Goal: Information Seeking & Learning: Learn about a topic

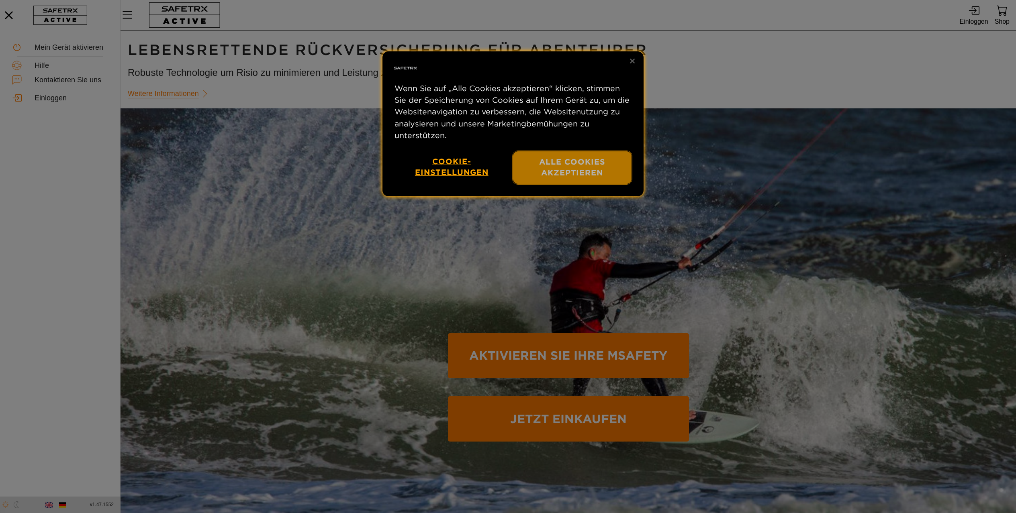
click at [572, 184] on button "Alle Cookies akzeptieren" at bounding box center [572, 167] width 119 height 33
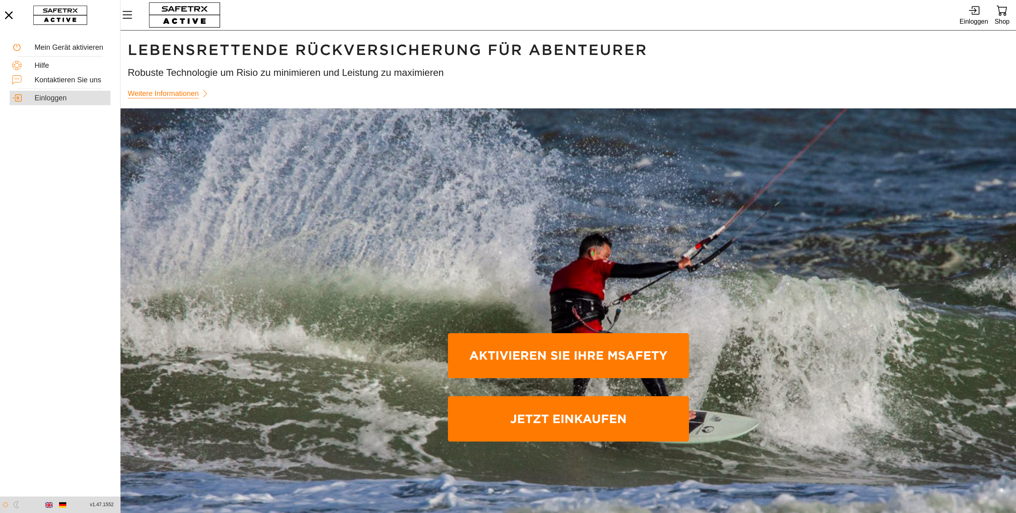
click at [55, 97] on div "Einloggen" at bounding box center [72, 98] width 74 height 9
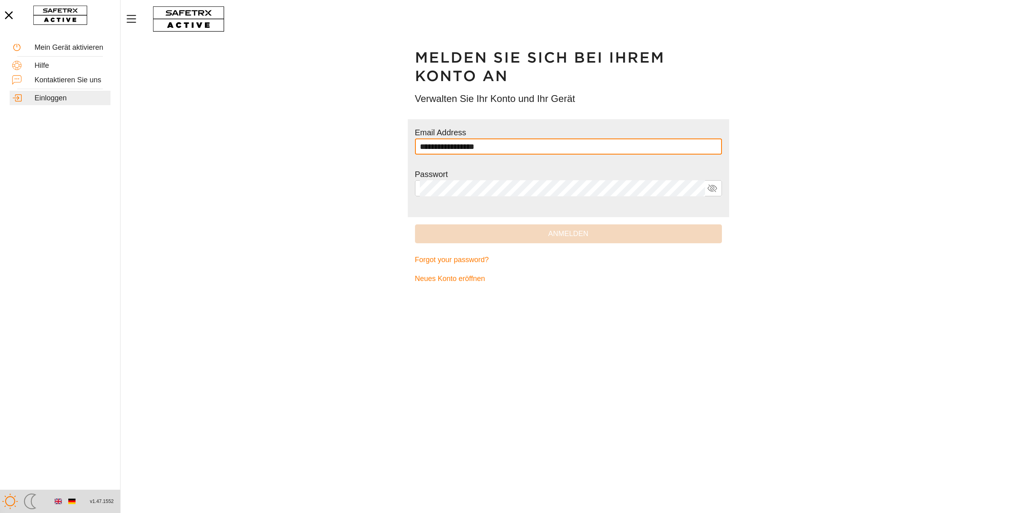
type input "**********"
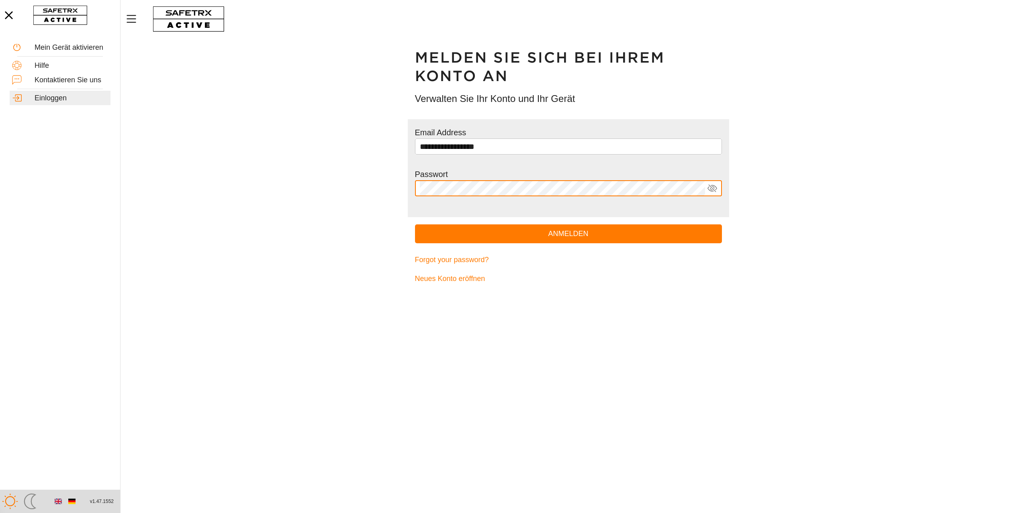
click at [415, 225] on button "Anmelden" at bounding box center [568, 234] width 307 height 19
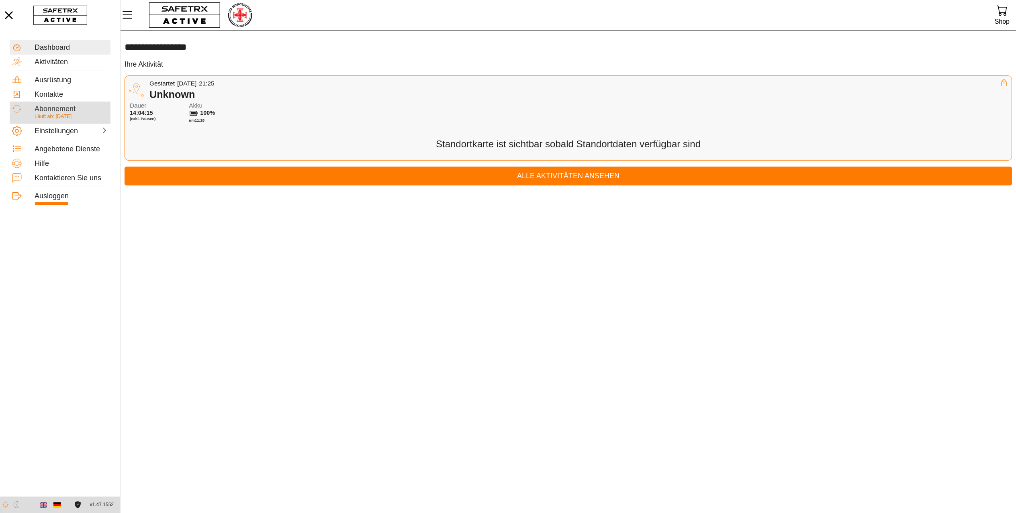
click at [65, 108] on div "Abonnement" at bounding box center [72, 109] width 74 height 9
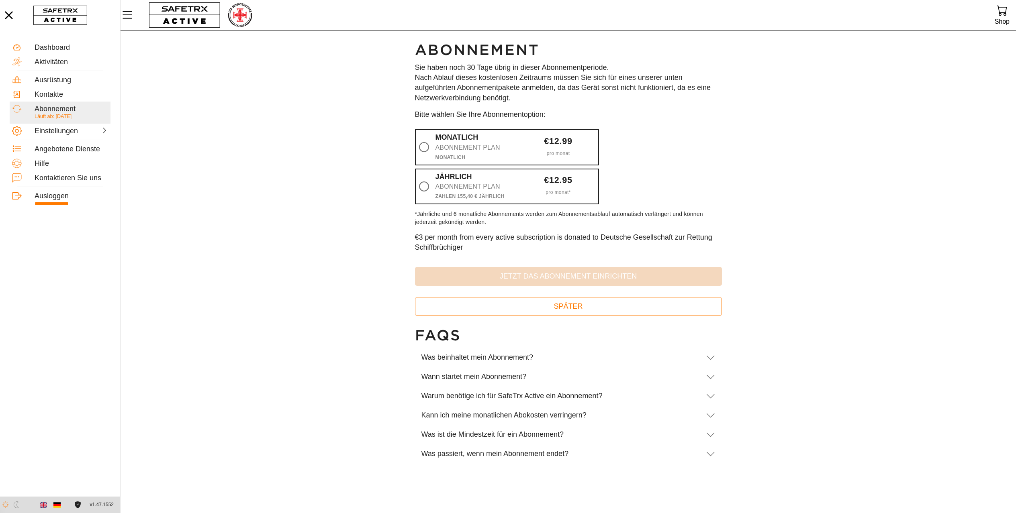
scroll to position [0, 0]
click at [496, 362] on div "Was beinhaltet mein Abonnement?" at bounding box center [560, 357] width 278 height 9
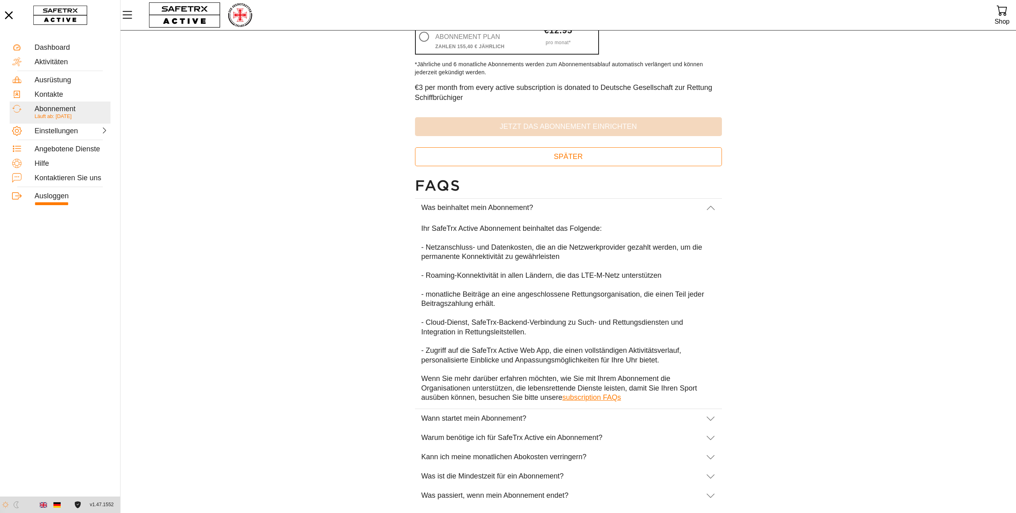
scroll to position [187, 0]
click at [550, 438] on div "Warum benötige ich für SafeTrx Active ein Abonnement?" at bounding box center [560, 438] width 278 height 9
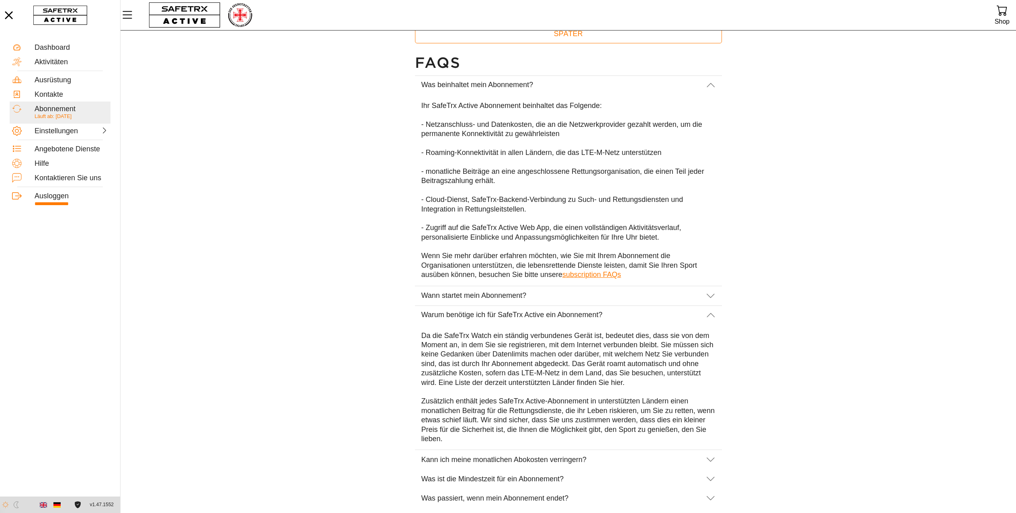
scroll to position [313, 0]
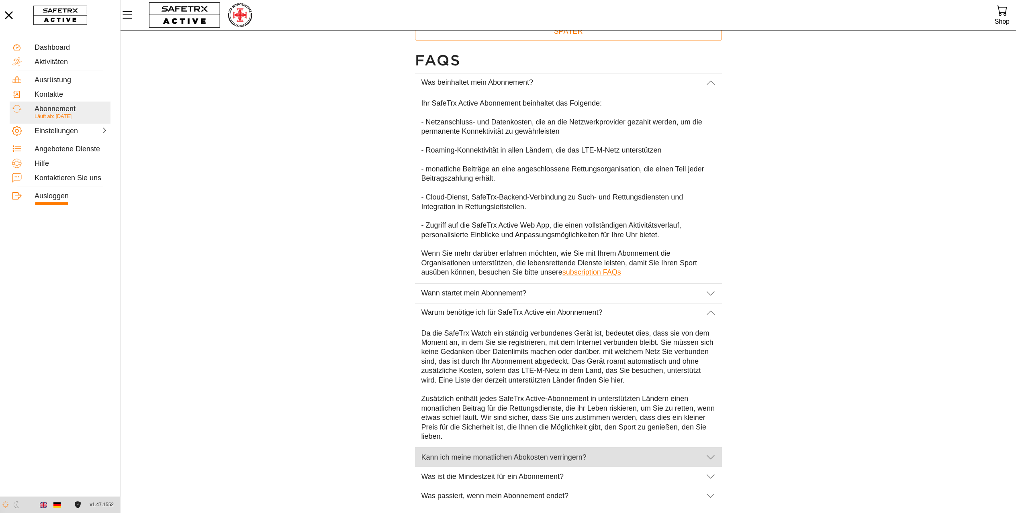
click at [528, 455] on div "Kann ich meine monatlichen Abokosten verringern?" at bounding box center [560, 458] width 278 height 9
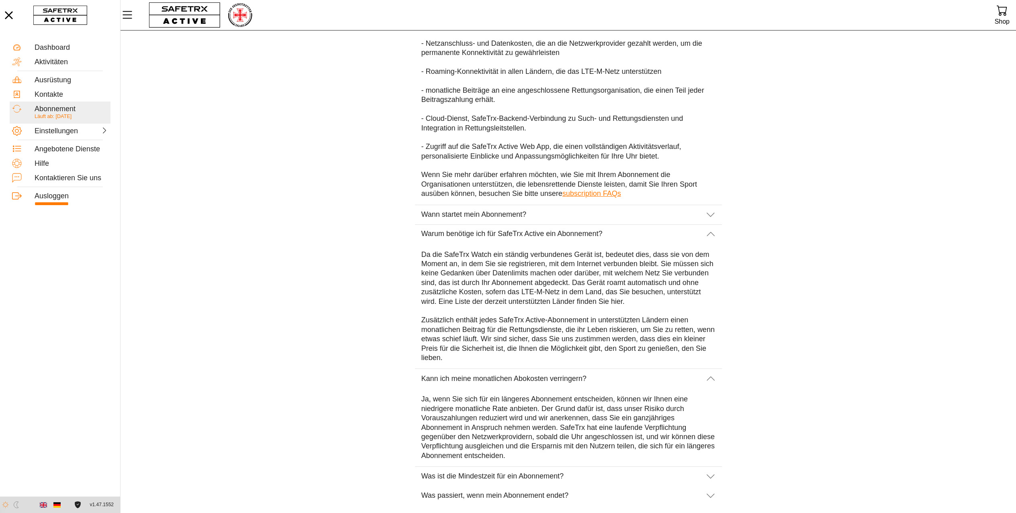
scroll to position [392, 0]
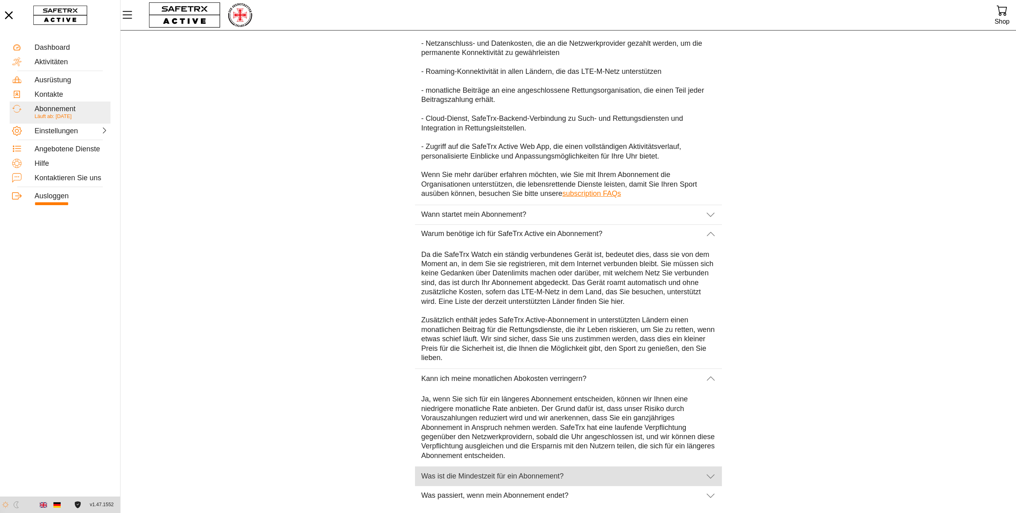
click at [534, 476] on div "Was ist die Mindestzeit für ein Abonnement?" at bounding box center [560, 476] width 278 height 9
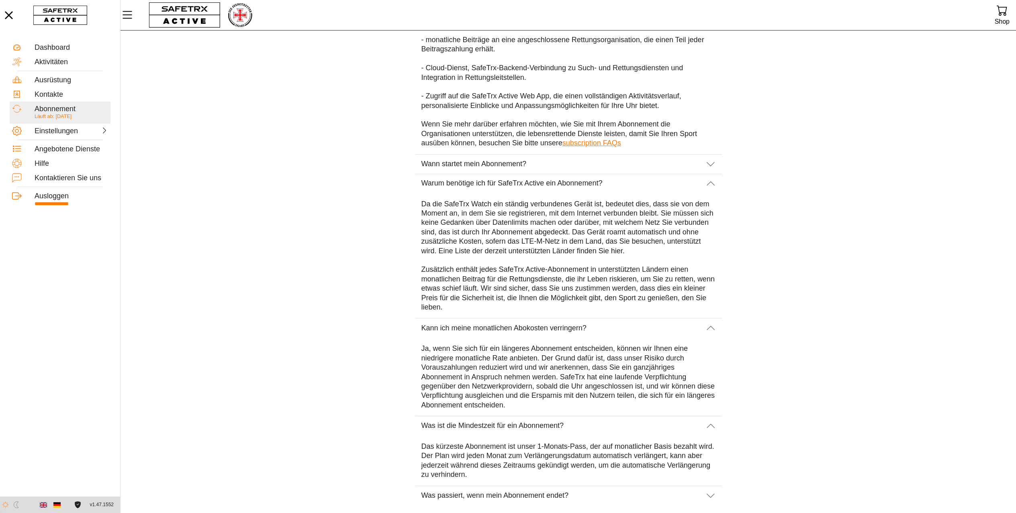
scroll to position [442, 0]
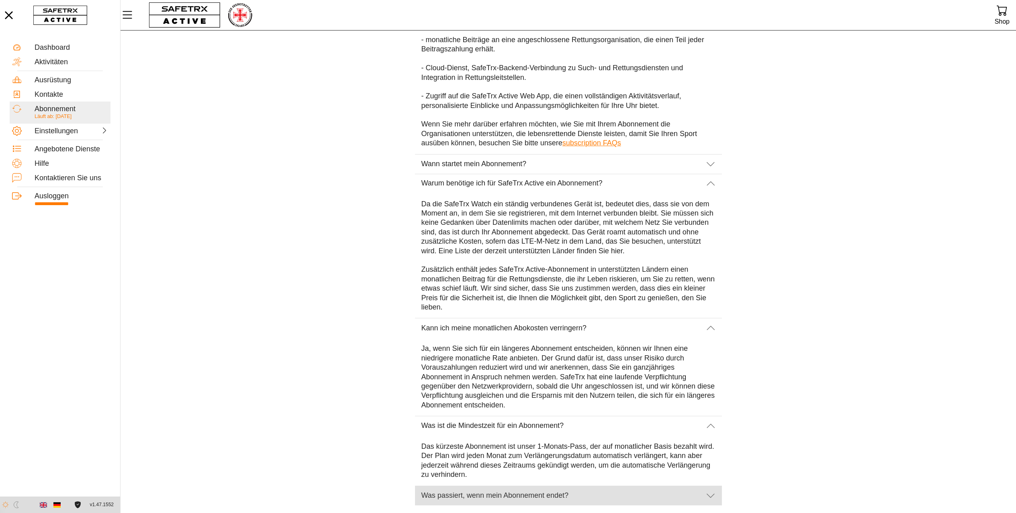
click at [542, 494] on div "Was passiert, wenn mein Abonnement endet?" at bounding box center [560, 496] width 278 height 9
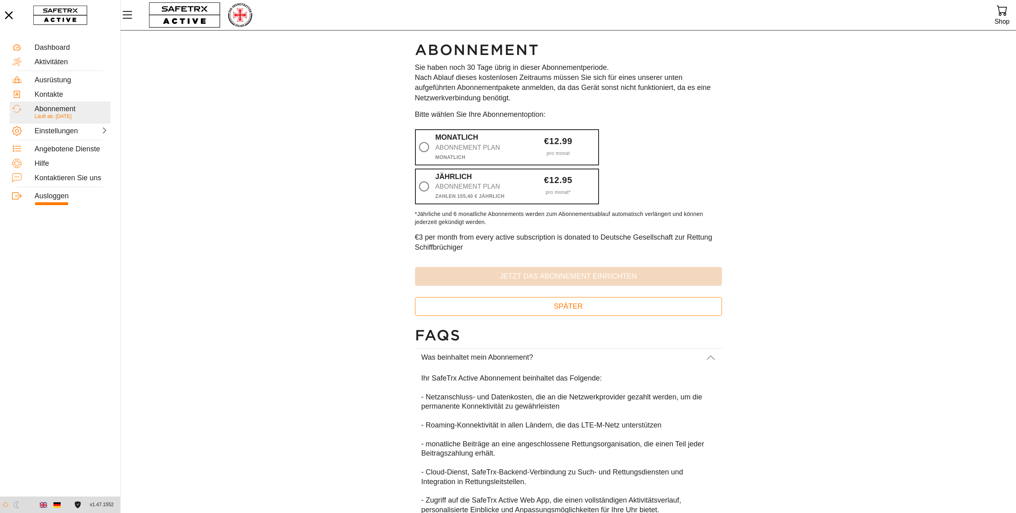
scroll to position [0, 0]
click at [63, 131] on div "Einstellungen" at bounding box center [52, 131] width 35 height 9
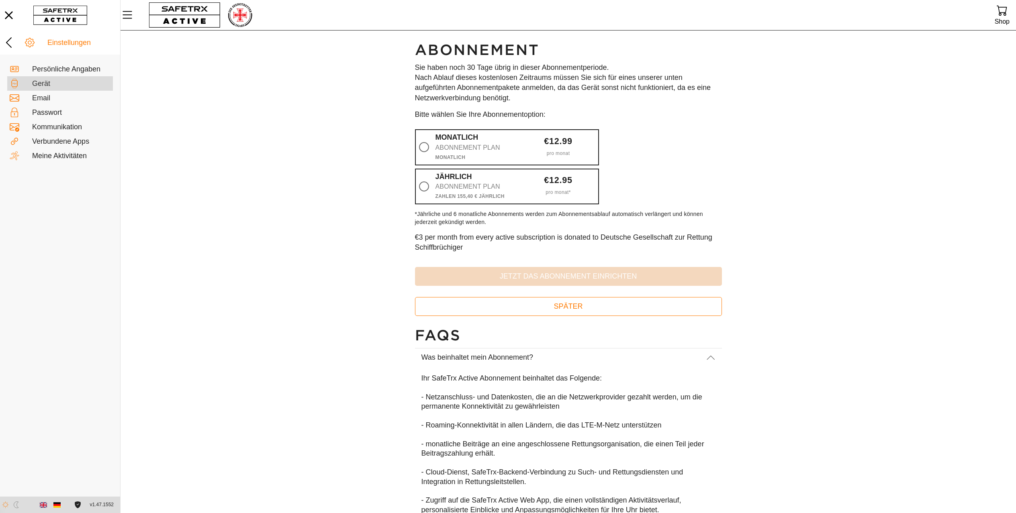
click at [35, 84] on div "Gerät" at bounding box center [71, 84] width 78 height 9
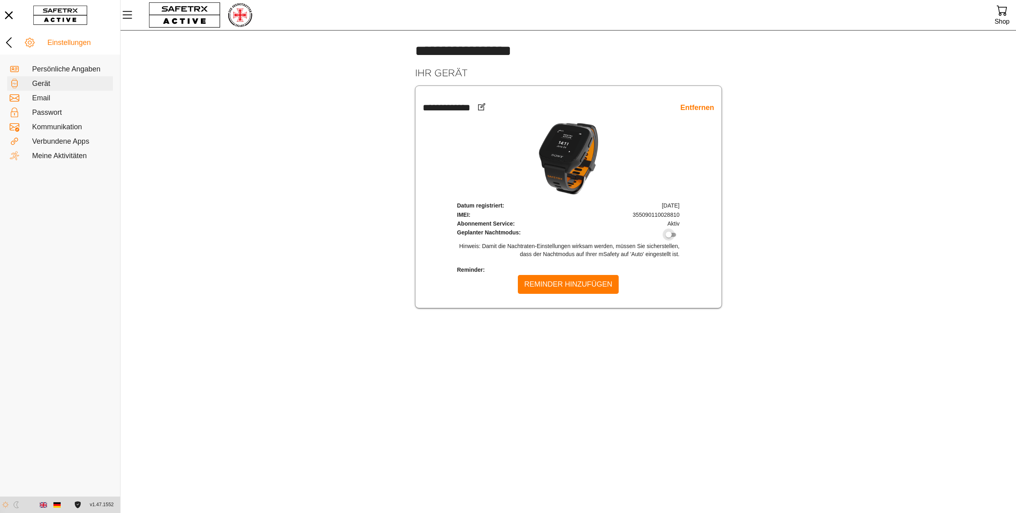
click at [672, 238] on div at bounding box center [669, 235] width 6 height 6
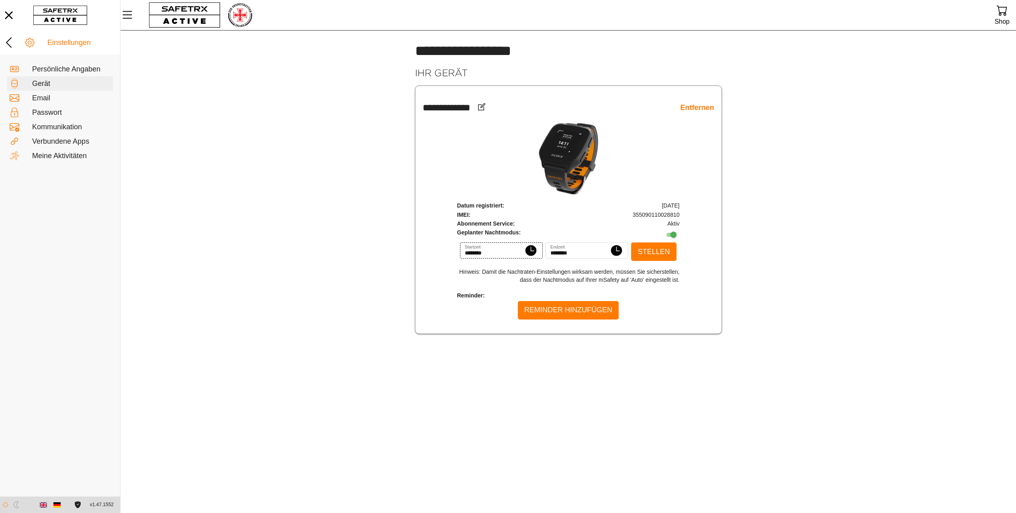
click at [468, 259] on input "********" at bounding box center [493, 251] width 56 height 16
click at [531, 257] on img "button" at bounding box center [531, 251] width 12 height 12
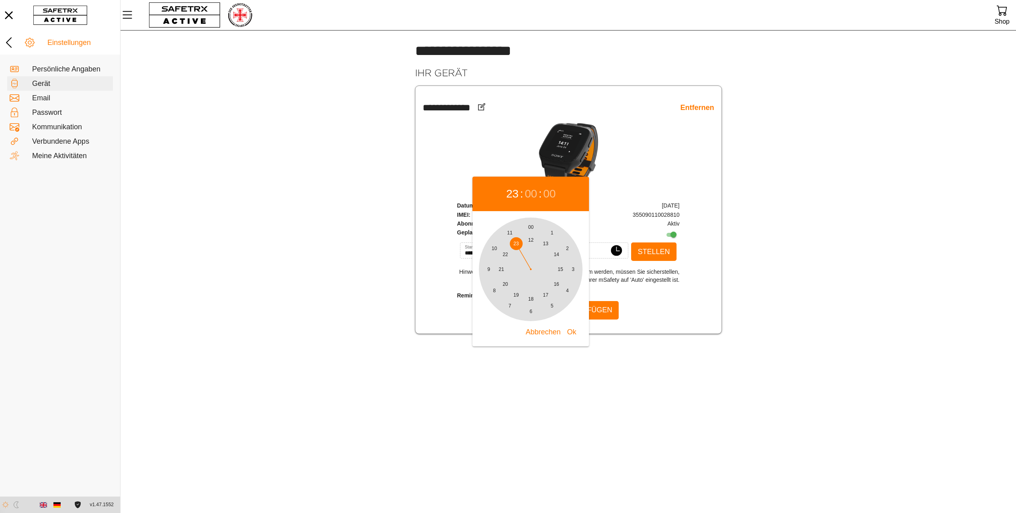
type input "********"
drag, startPoint x: 515, startPoint y: 242, endPoint x: 506, endPoint y: 253, distance: 14.6
click at [506, 253] on html "**********" at bounding box center [508, 256] width 1016 height 513
click at [572, 332] on span "Ok" at bounding box center [571, 332] width 9 height 12
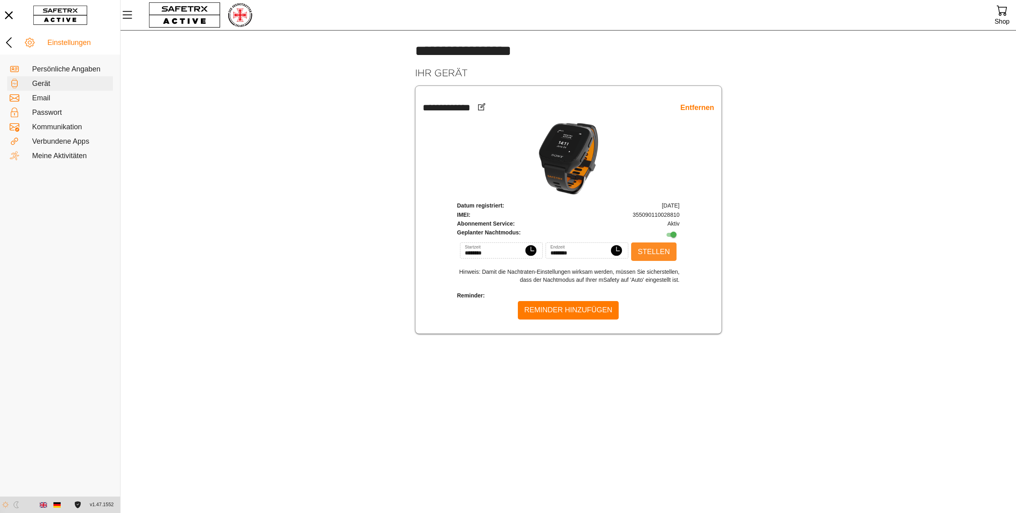
click at [663, 258] on span "Stellen" at bounding box center [654, 252] width 32 height 12
click at [660, 258] on span "Stellen" at bounding box center [654, 252] width 32 height 12
click at [6, 38] on icon at bounding box center [8, 42] width 13 height 13
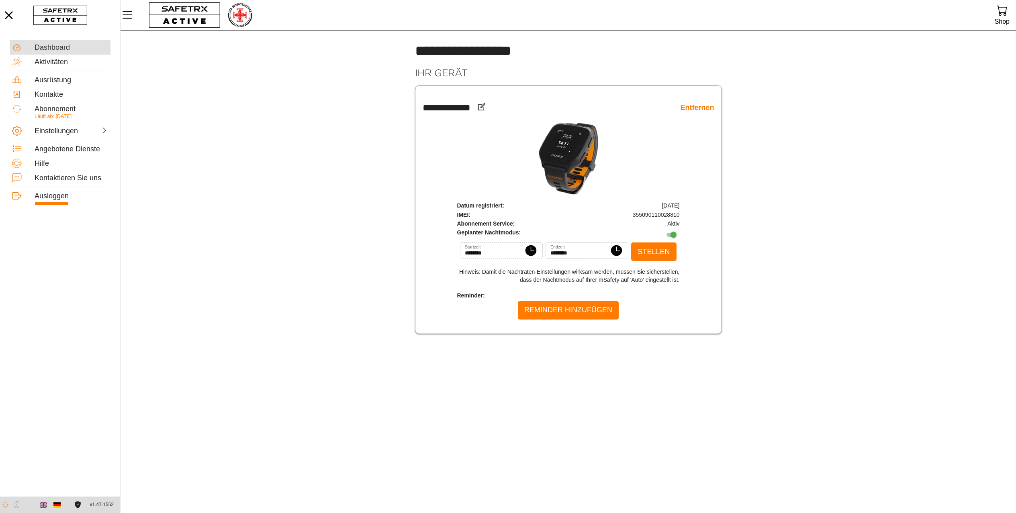
click at [51, 50] on div "Dashboard" at bounding box center [72, 47] width 74 height 9
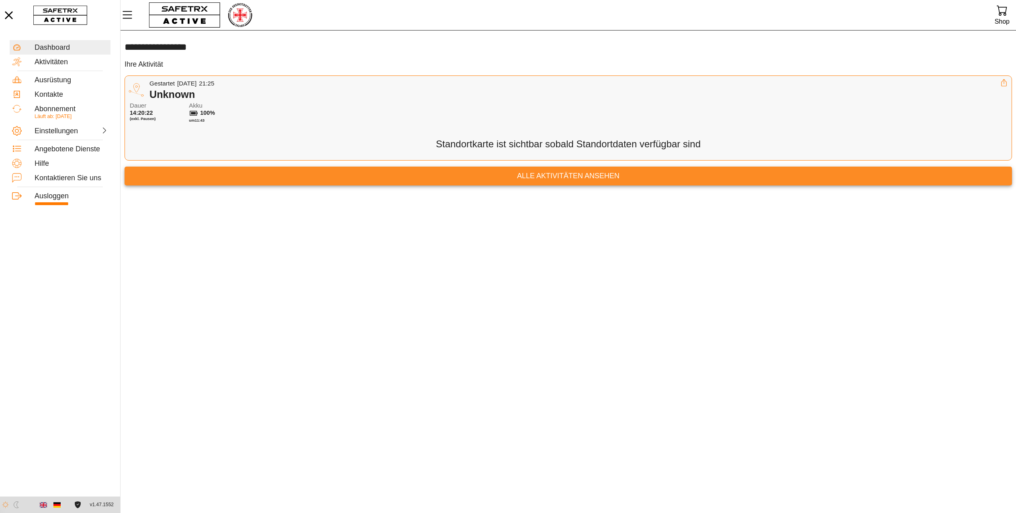
click at [528, 182] on span "Alle Aktivitäten ansehen" at bounding box center [568, 176] width 875 height 12
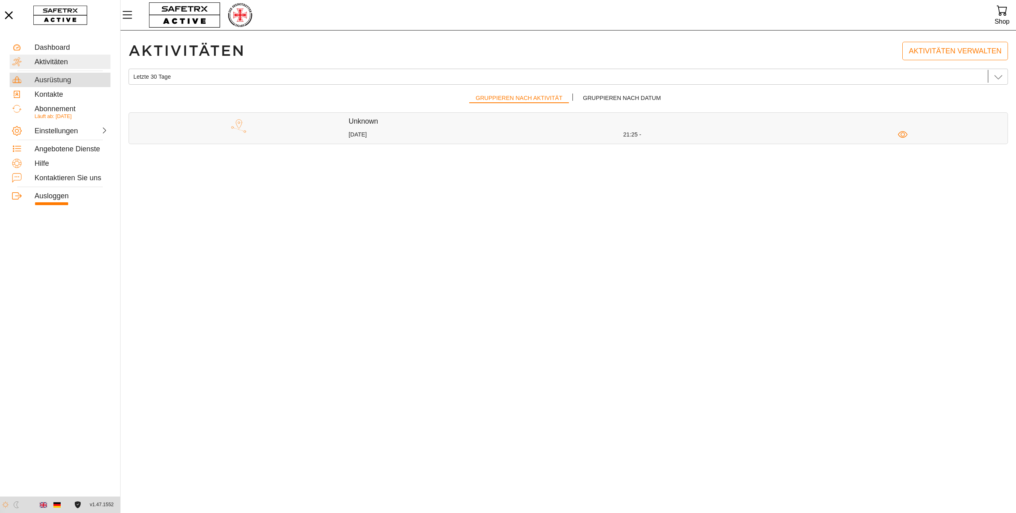
click at [66, 79] on div "Ausrüstung" at bounding box center [72, 80] width 74 height 9
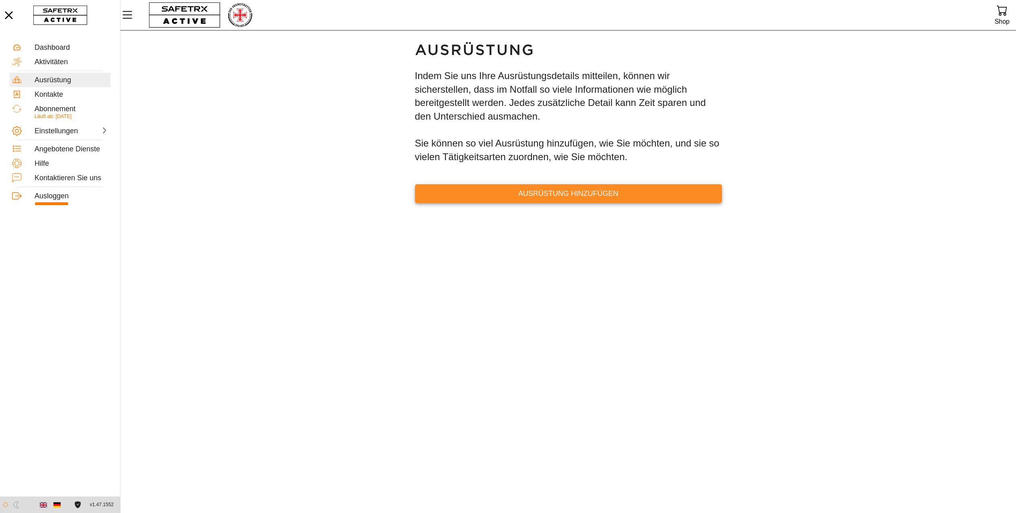
click at [553, 200] on span "Ausrüstung hinzufügen" at bounding box center [568, 194] width 294 height 12
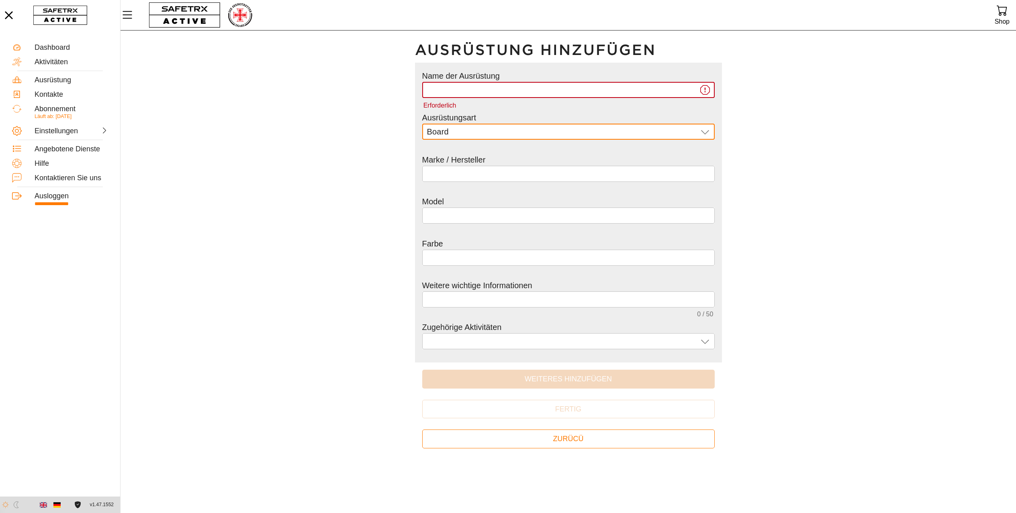
click at [707, 135] on icon at bounding box center [705, 132] width 8 height 4
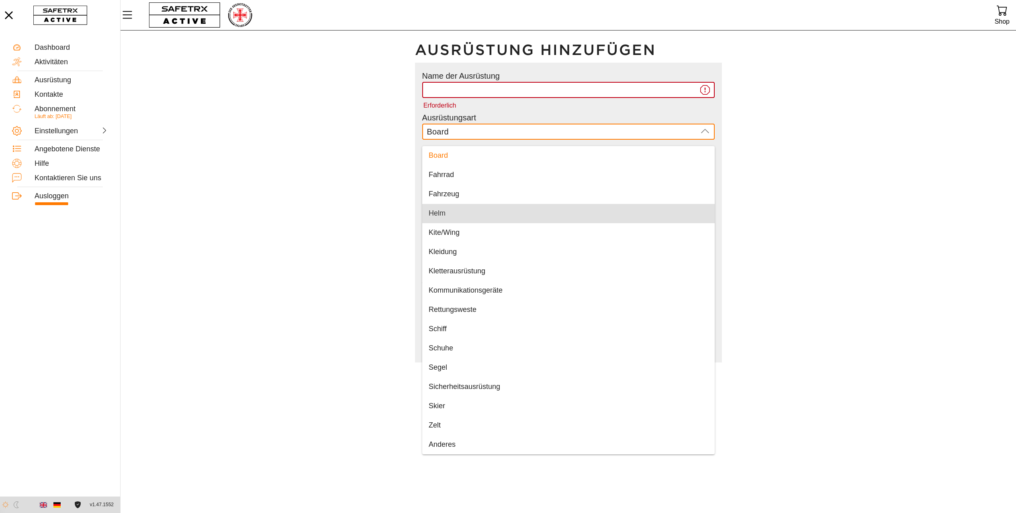
scroll to position [0, 0]
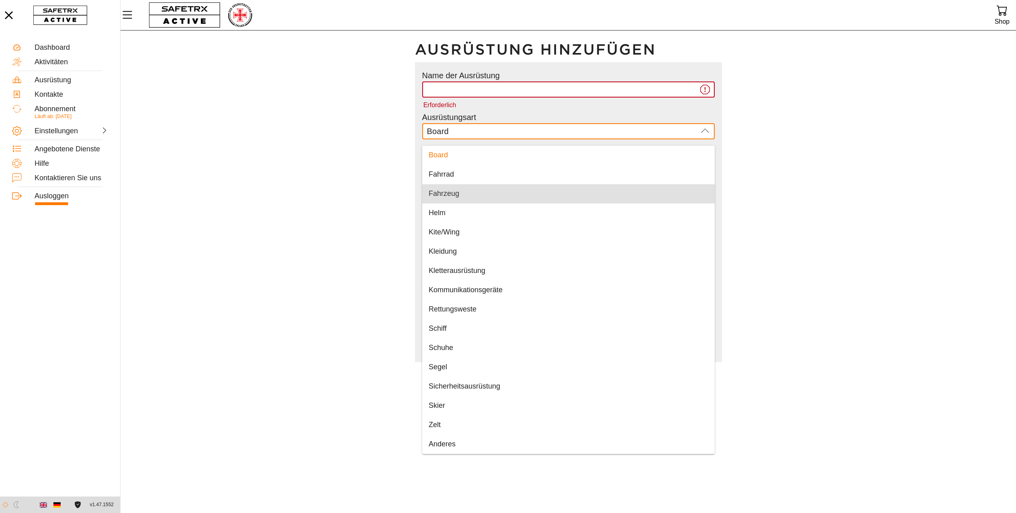
click at [844, 126] on main "Ausrüstung hinzufügen Name der Ausrüstung Erforderlich Ausrüstungsart Board Boa…" at bounding box center [568, 271] width 895 height 483
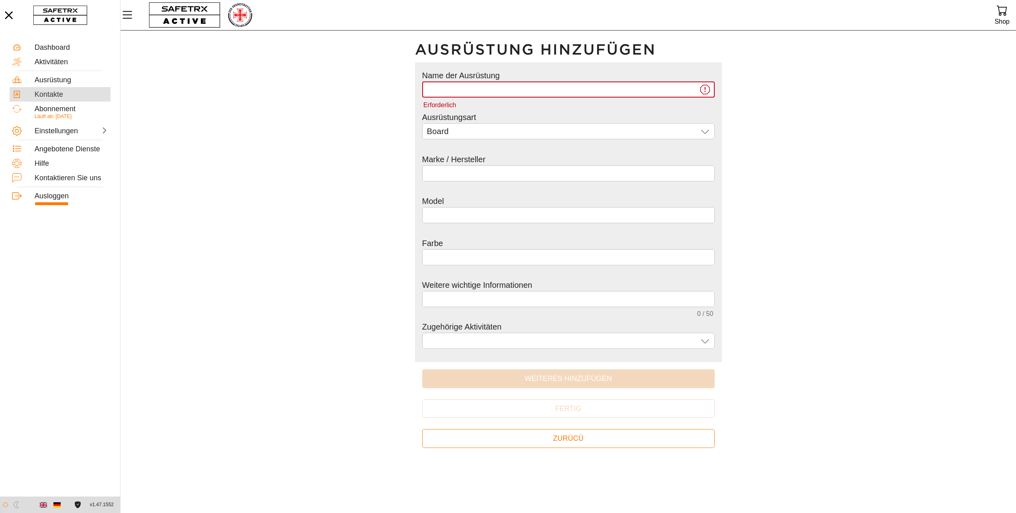
click at [55, 171] on div "Kontakte" at bounding box center [60, 178] width 101 height 14
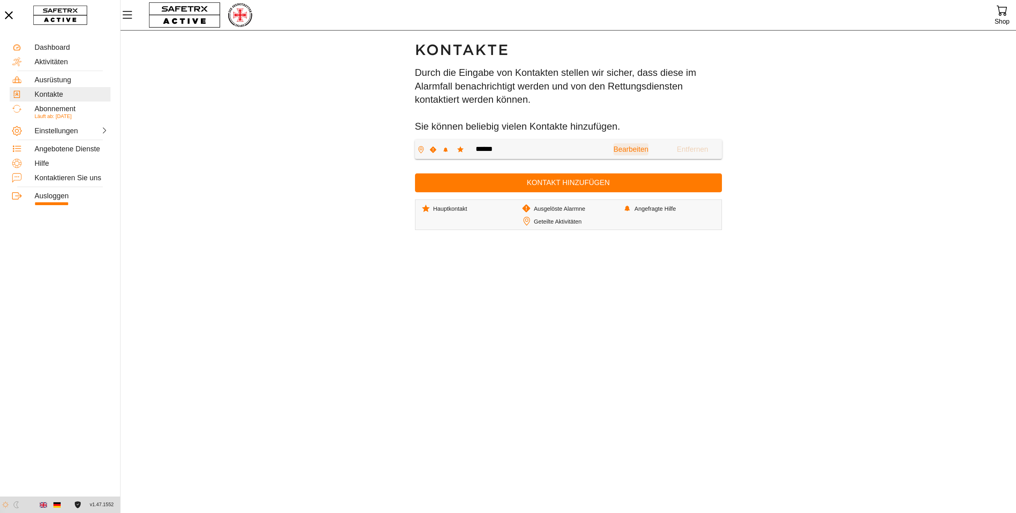
click at [613, 156] on span "Bearbeiten" at bounding box center [630, 149] width 35 height 12
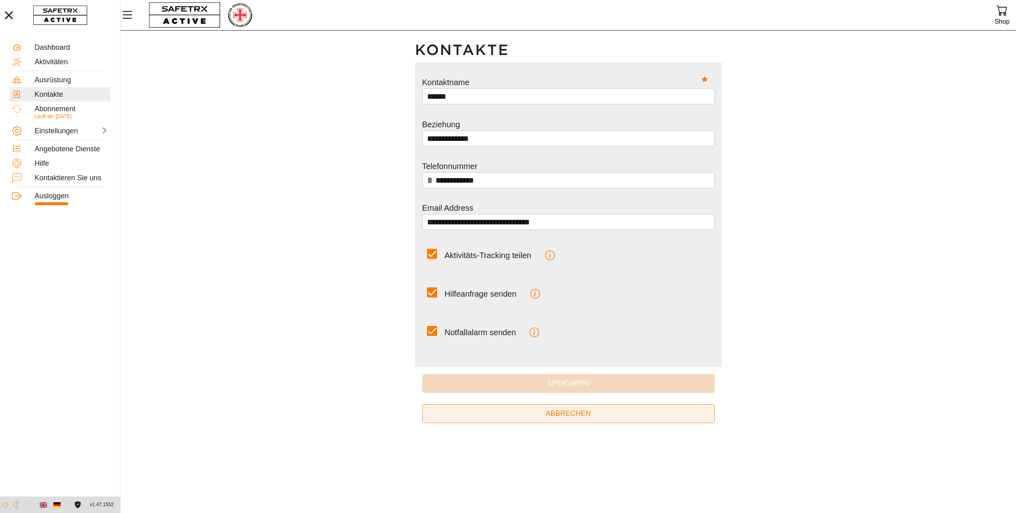
click at [617, 415] on span "Abbrechen" at bounding box center [569, 414] width 280 height 12
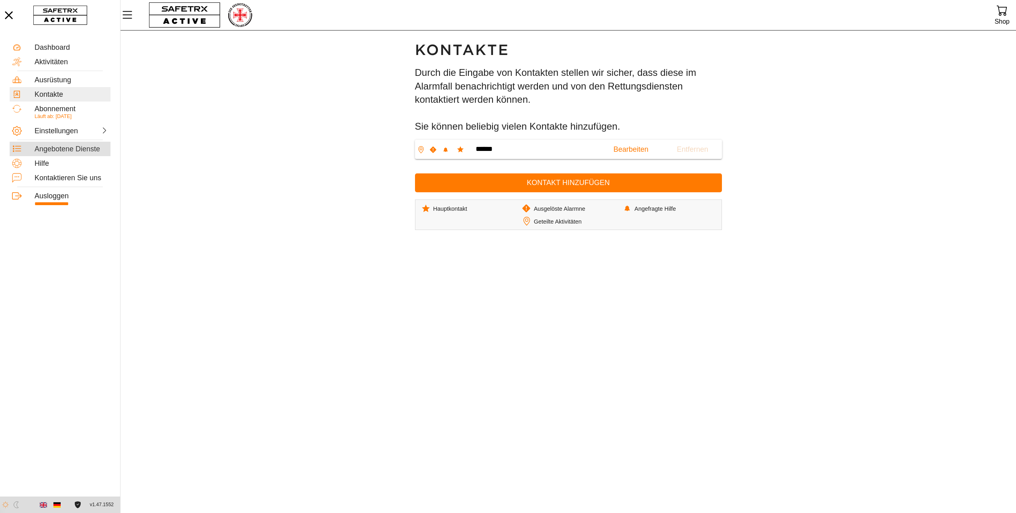
click at [63, 147] on div "Angebotene Dienste" at bounding box center [72, 149] width 74 height 9
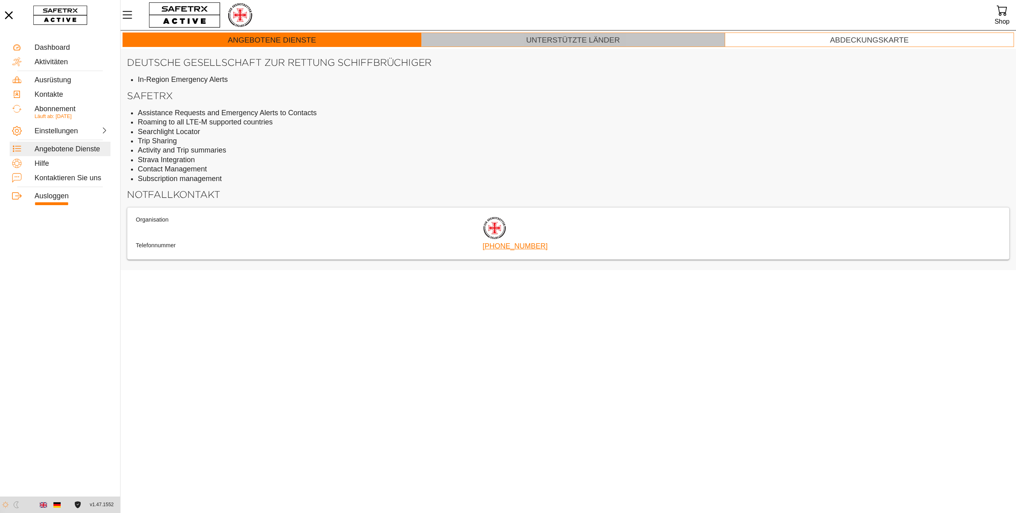
click at [651, 40] on link "Unterstützte Länder" at bounding box center [573, 40] width 304 height 14
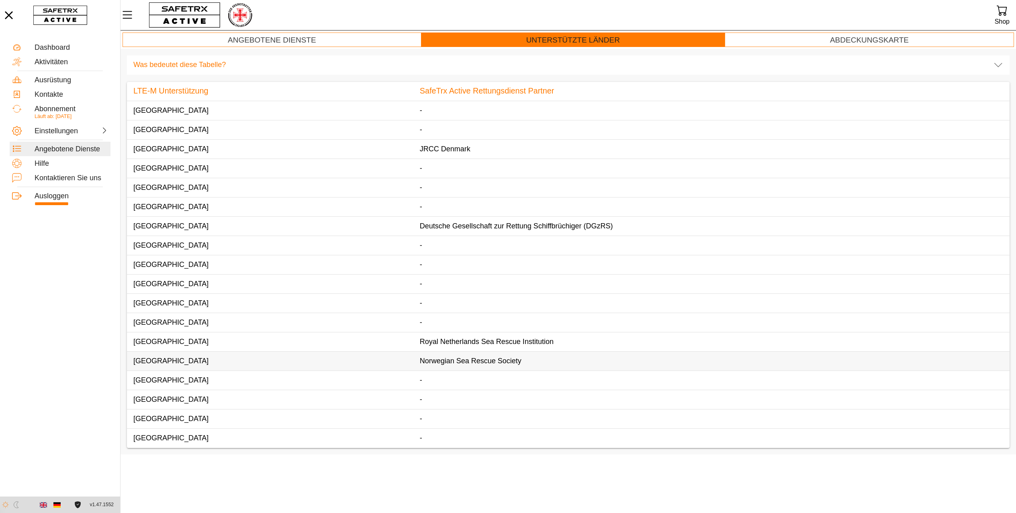
scroll to position [0, 0]
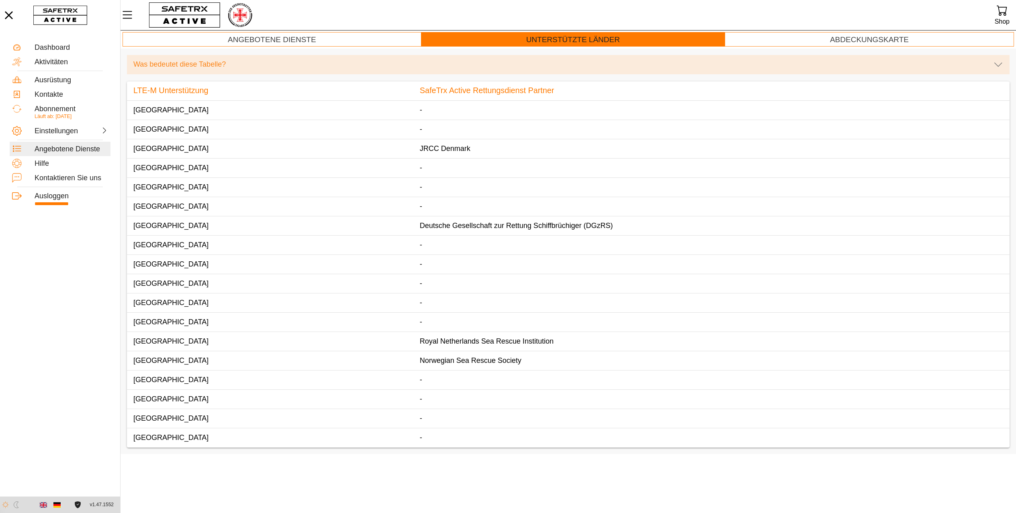
click at [207, 61] on div "Was bedeutet diese Tabelle?" at bounding box center [560, 64] width 854 height 9
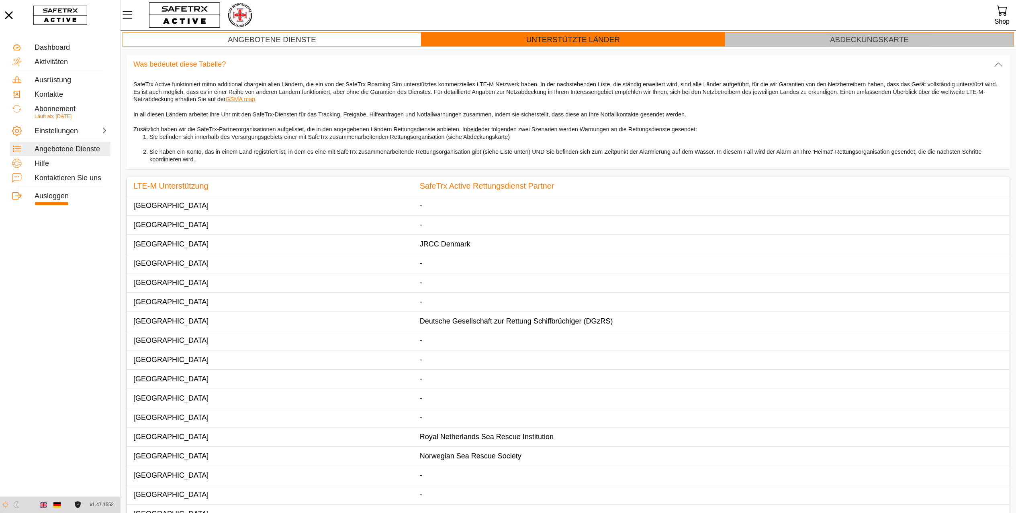
click at [850, 41] on div "Abdeckungskarte" at bounding box center [869, 39] width 79 height 9
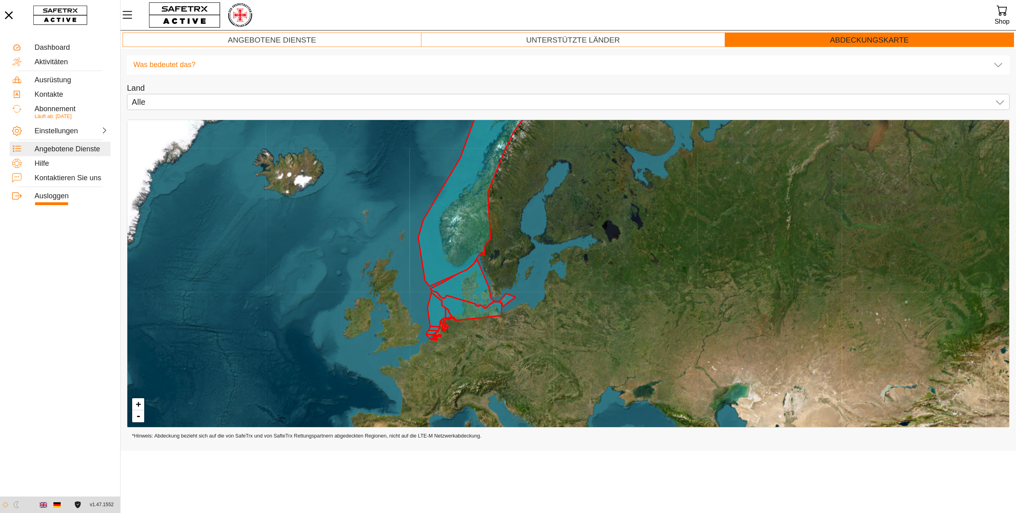
drag, startPoint x: 797, startPoint y: 315, endPoint x: 750, endPoint y: 236, distance: 91.9
click at [750, 236] on div "+ -" at bounding box center [568, 273] width 882 height 307
click at [138, 404] on link "+" at bounding box center [138, 405] width 12 height 12
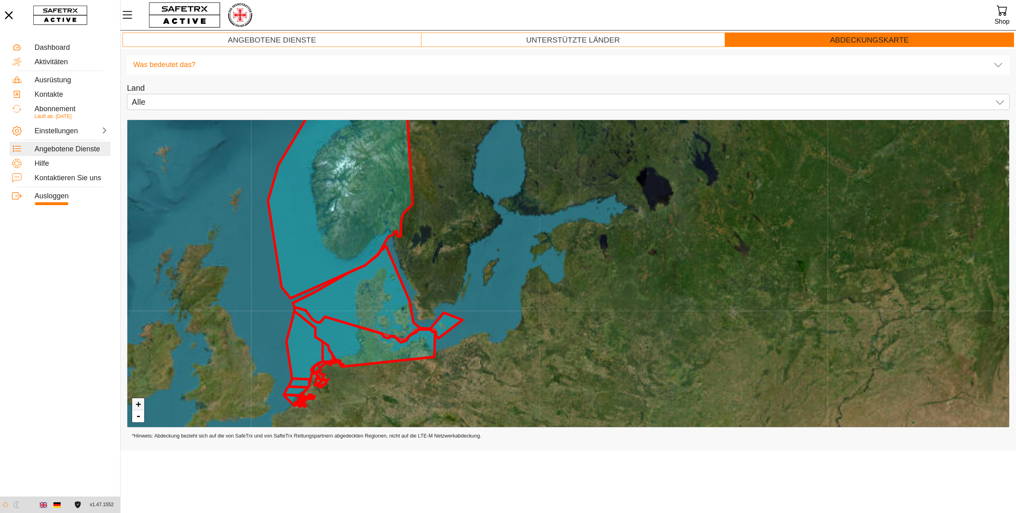
click at [138, 404] on link "+" at bounding box center [138, 405] width 12 height 12
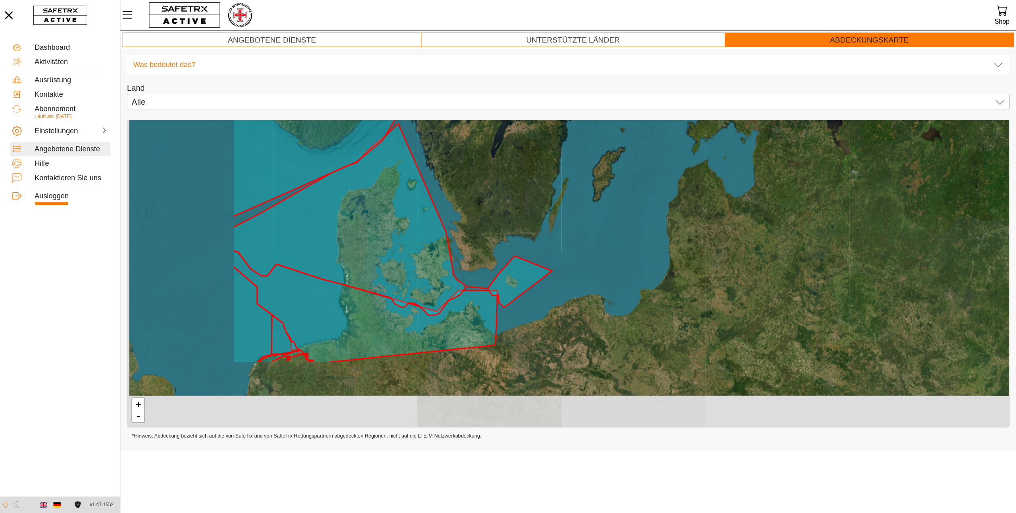
drag, startPoint x: 369, startPoint y: 377, endPoint x: 563, endPoint y: 281, distance: 216.8
click at [563, 281] on div "+ -" at bounding box center [568, 273] width 882 height 307
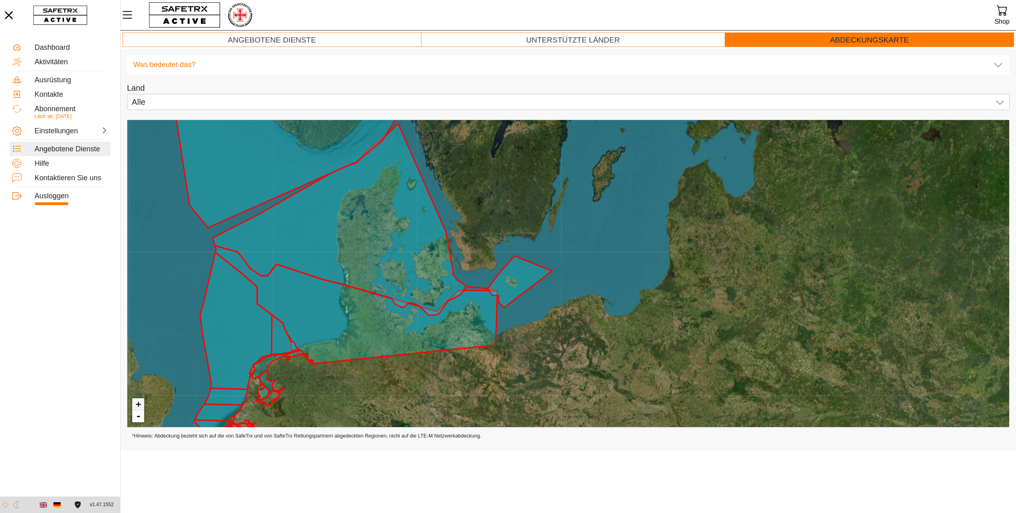
click at [136, 403] on link "+" at bounding box center [138, 405] width 12 height 12
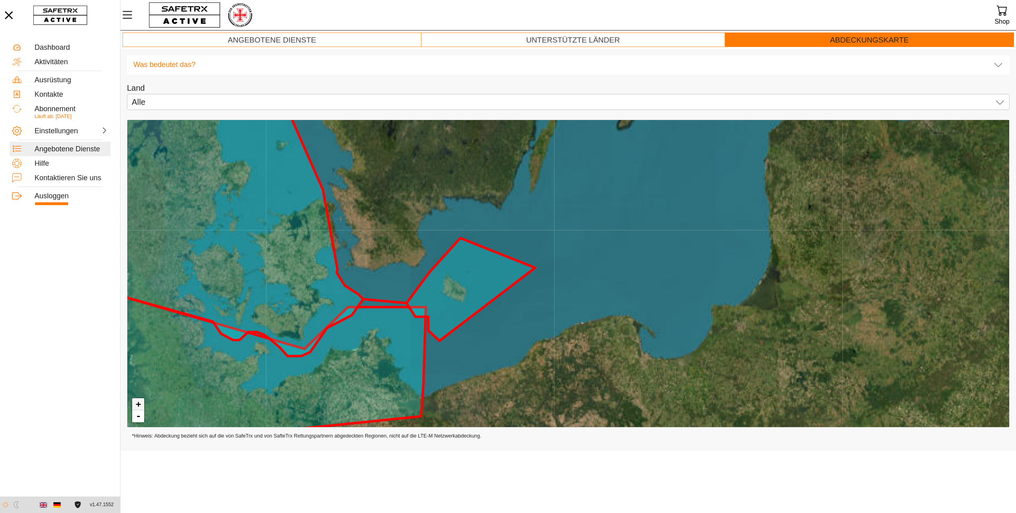
click at [136, 403] on link "+" at bounding box center [138, 405] width 12 height 12
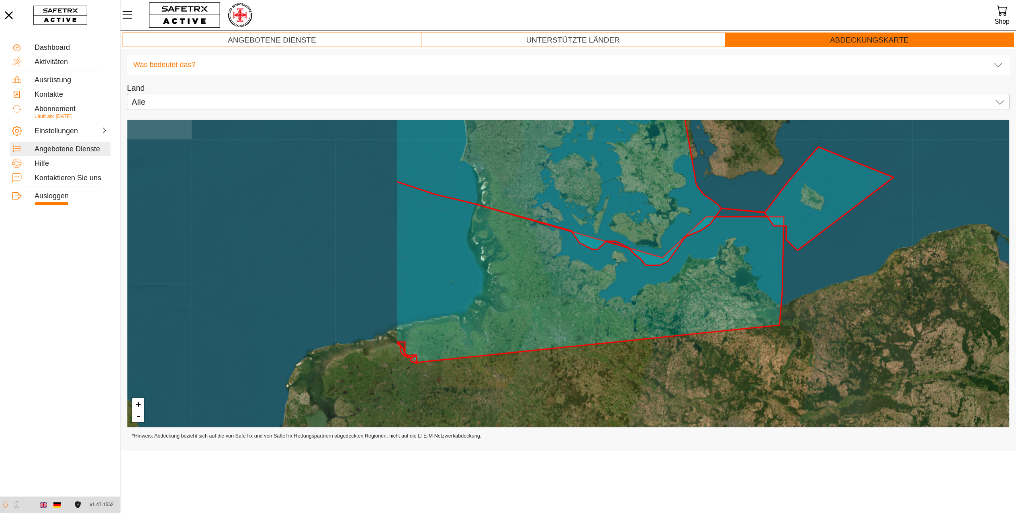
drag, startPoint x: 304, startPoint y: 366, endPoint x: 662, endPoint y: 275, distance: 369.4
click at [662, 275] on icon at bounding box center [590, 272] width 388 height 181
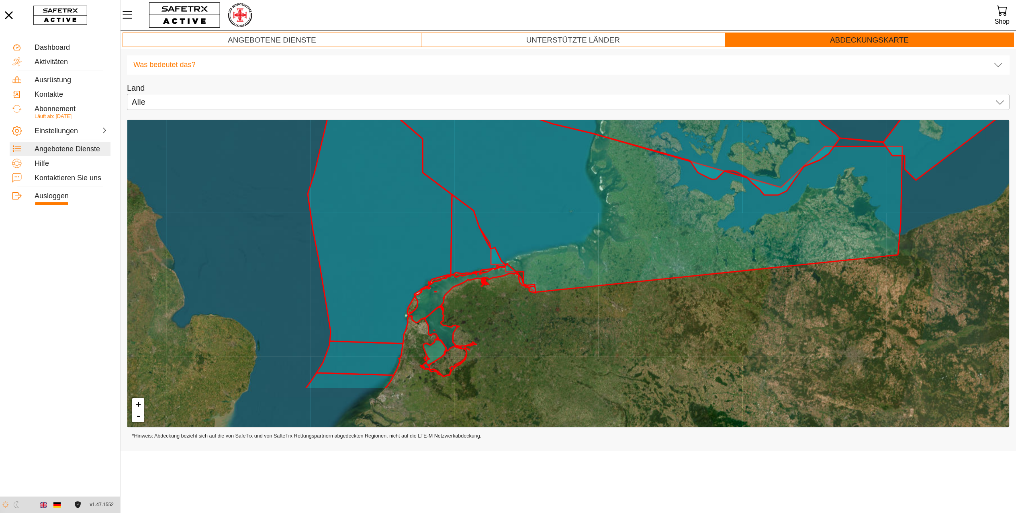
drag, startPoint x: 507, startPoint y: 268, endPoint x: 622, endPoint y: 200, distance: 134.0
click at [622, 200] on icon at bounding box center [620, 174] width 564 height 237
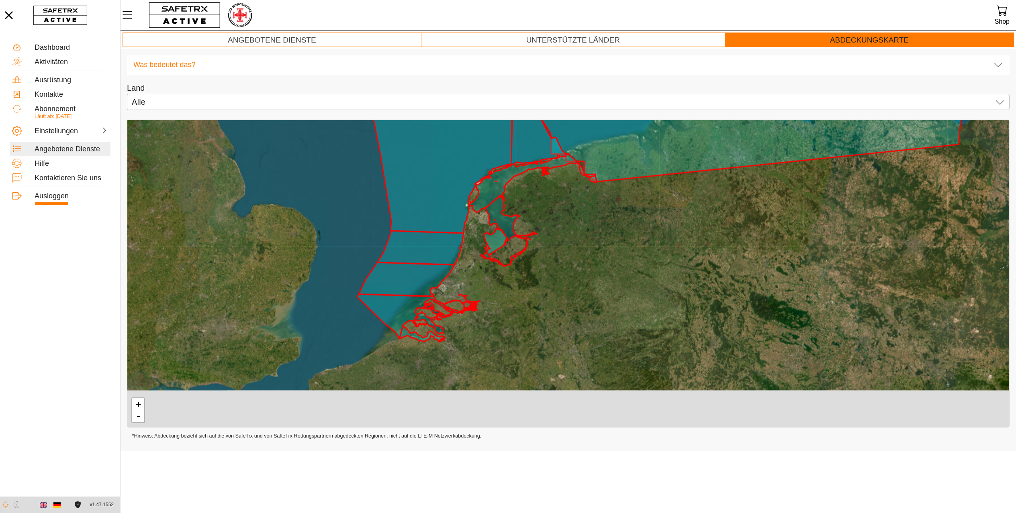
drag, startPoint x: 566, startPoint y: 313, endPoint x: 621, endPoint y: 208, distance: 117.3
click at [621, 208] on div "+ -" at bounding box center [568, 273] width 882 height 307
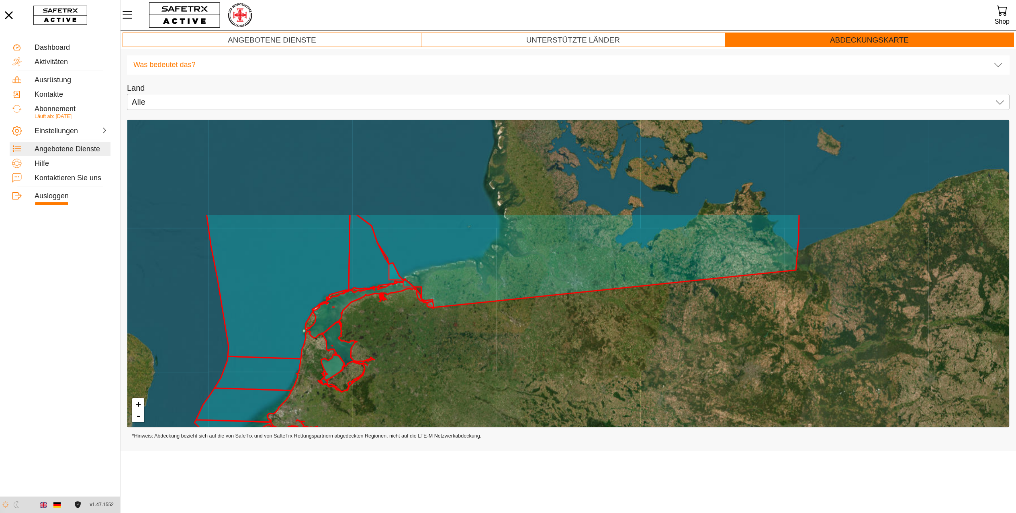
drag, startPoint x: 704, startPoint y: 208, endPoint x: 541, endPoint y: 334, distance: 205.6
click at [541, 334] on div "+ -" at bounding box center [568, 273] width 882 height 307
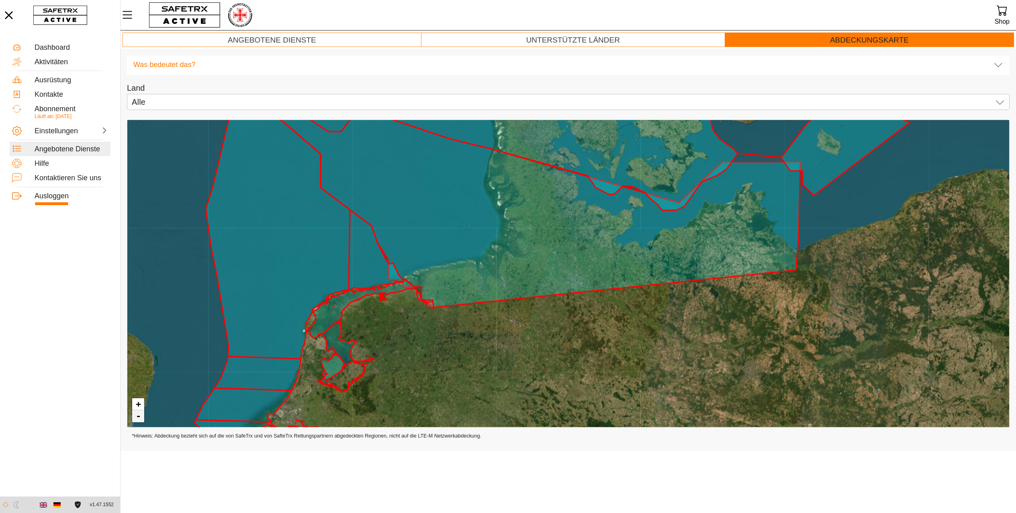
click at [140, 420] on link "-" at bounding box center [138, 417] width 12 height 12
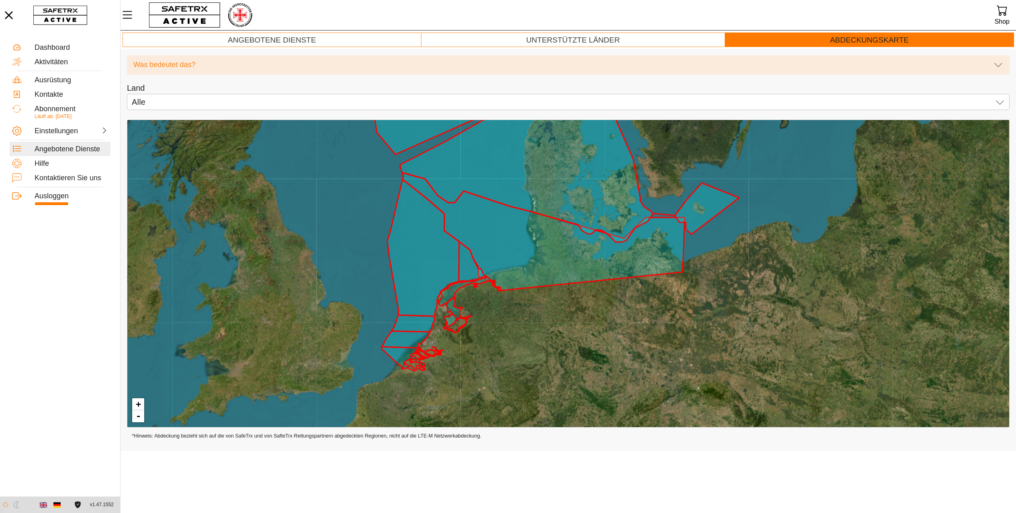
click at [168, 63] on div "Was bedeutet das?" at bounding box center [560, 65] width 854 height 9
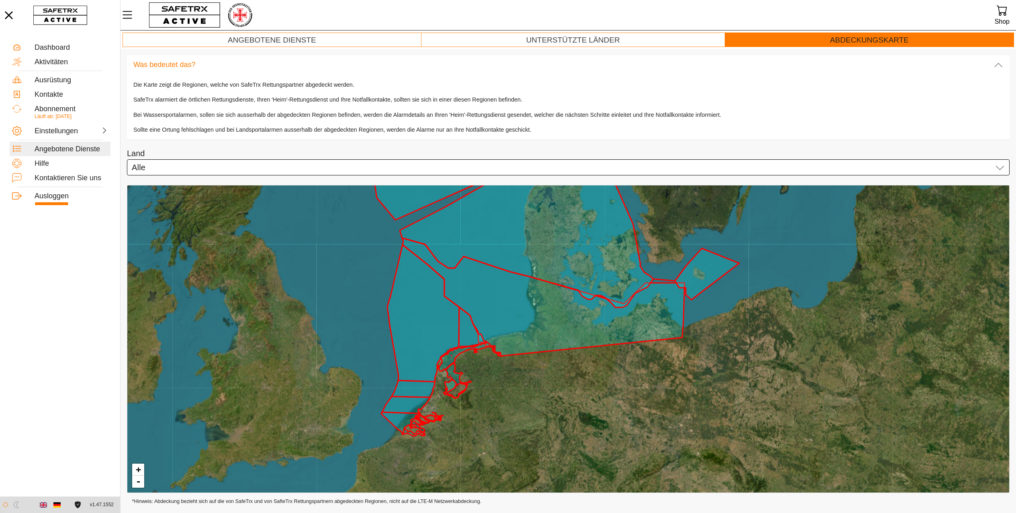
click at [1000, 166] on icon at bounding box center [1000, 168] width 10 height 10
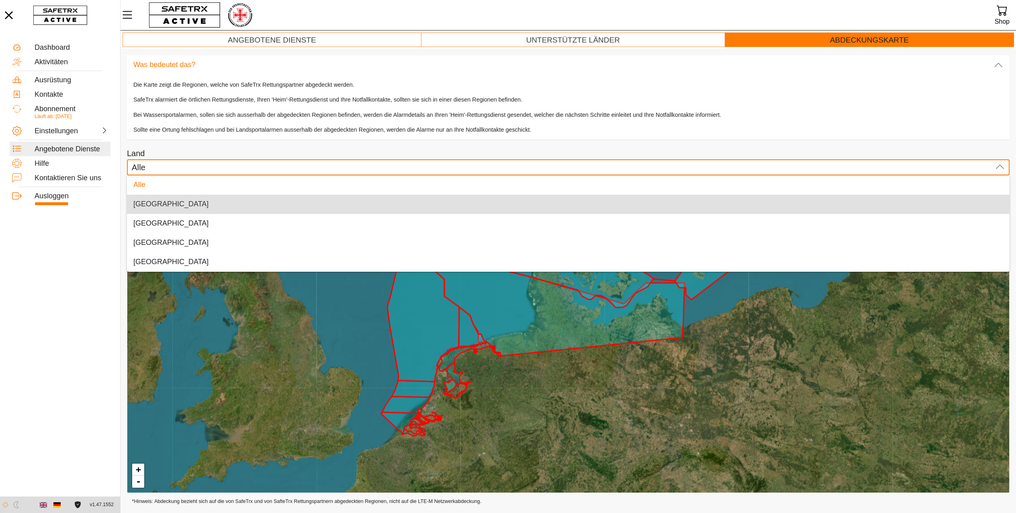
click at [193, 204] on div "[GEOGRAPHIC_DATA]" at bounding box center [568, 204] width 870 height 9
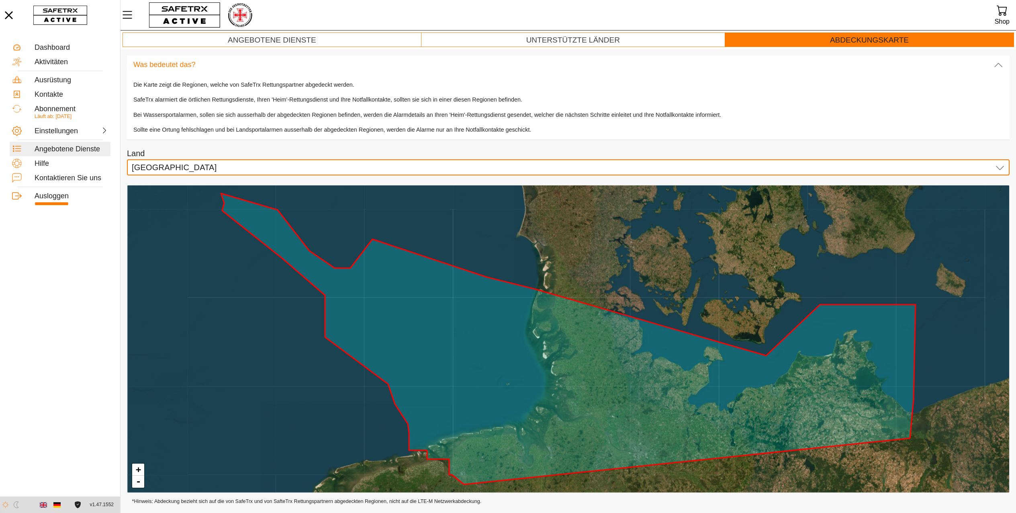
click at [1003, 167] on icon at bounding box center [1000, 168] width 8 height 4
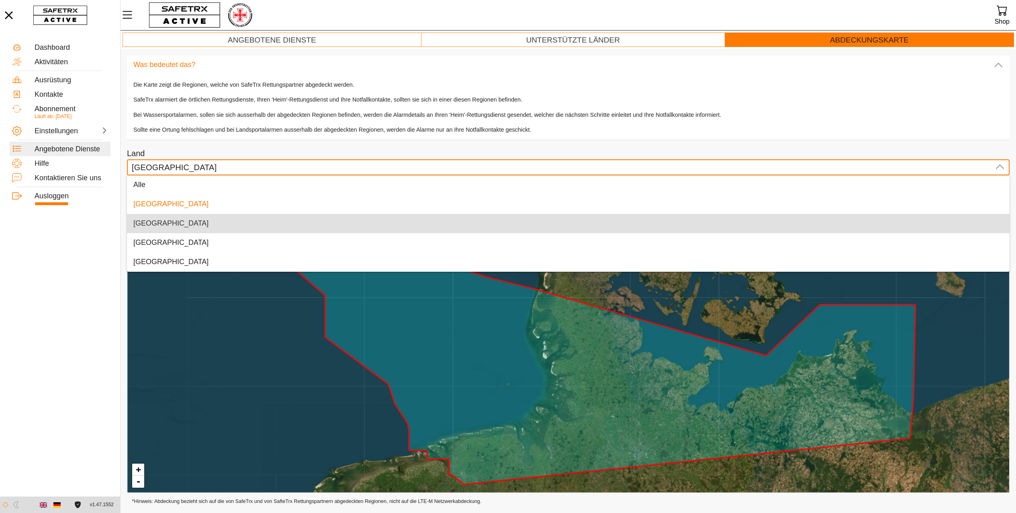
click at [194, 223] on div "[GEOGRAPHIC_DATA]" at bounding box center [568, 223] width 870 height 9
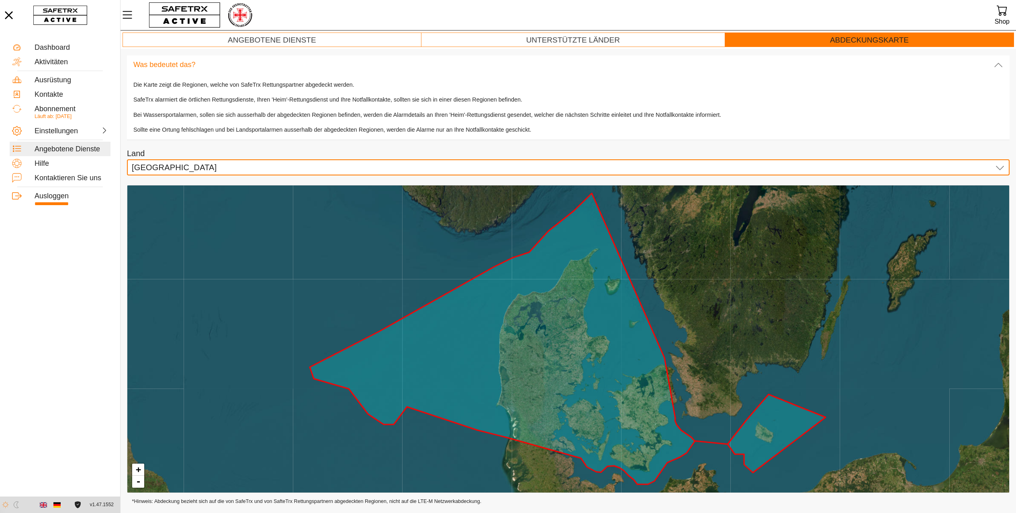
click at [999, 166] on icon at bounding box center [1000, 168] width 10 height 10
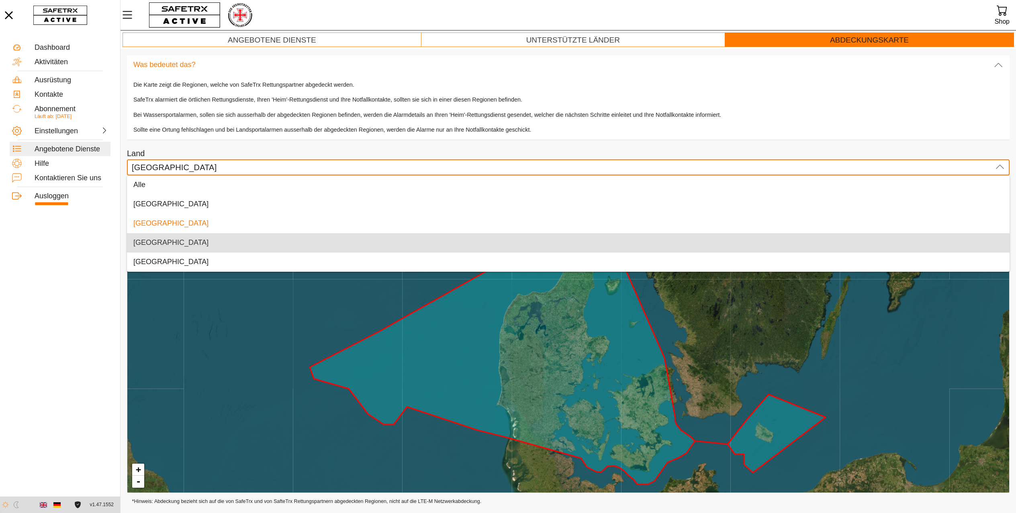
click at [307, 245] on div "[GEOGRAPHIC_DATA]" at bounding box center [568, 243] width 870 height 9
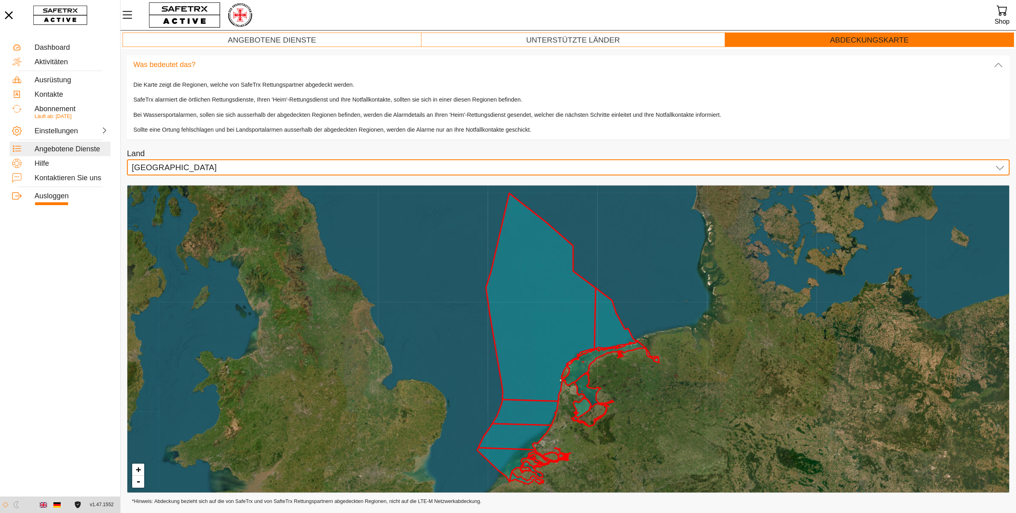
click at [1000, 166] on icon at bounding box center [1000, 168] width 10 height 10
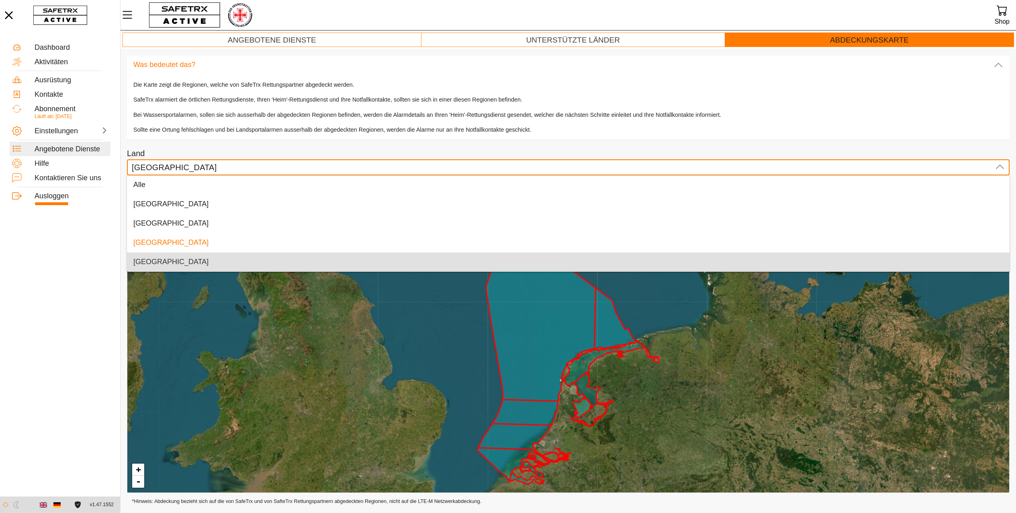
click at [173, 265] on div "[GEOGRAPHIC_DATA]" at bounding box center [568, 262] width 870 height 9
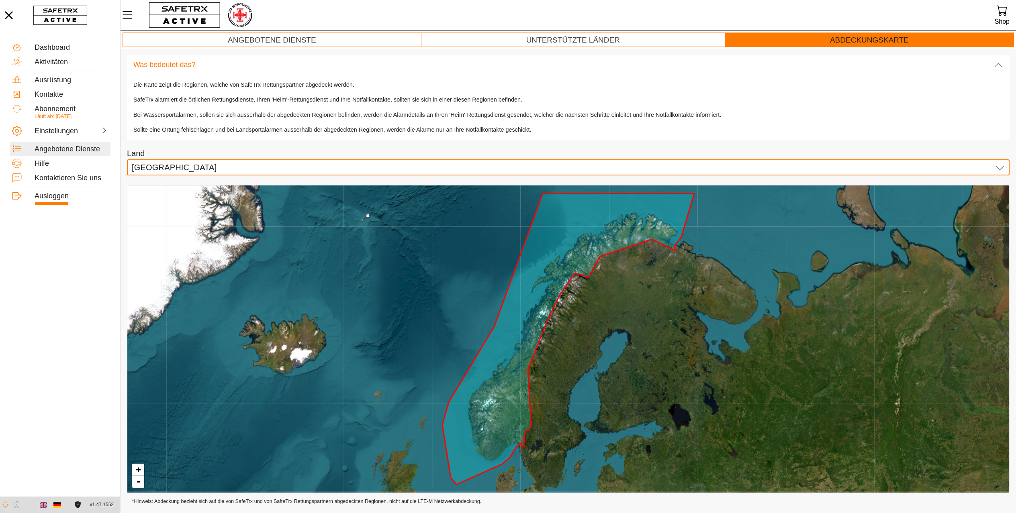
click at [999, 167] on icon at bounding box center [1000, 168] width 10 height 10
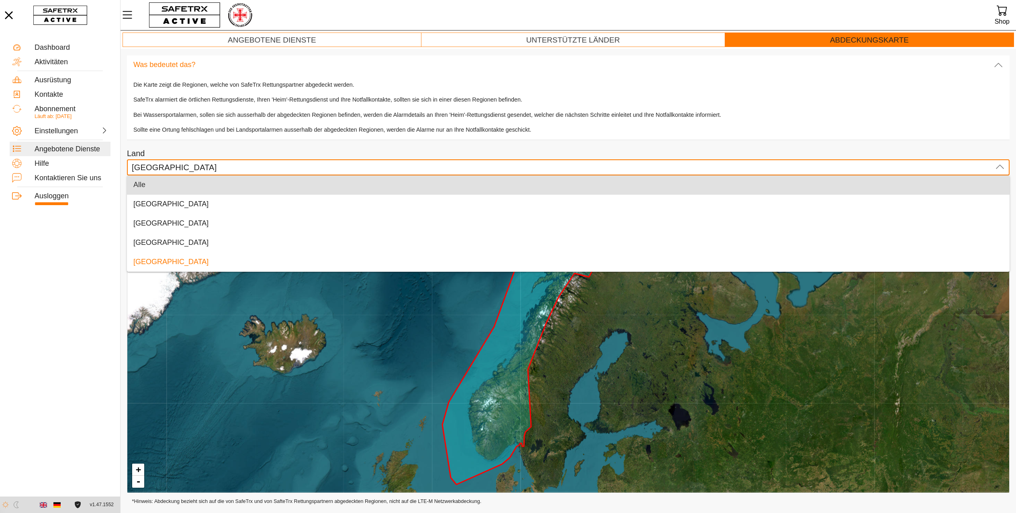
click at [260, 187] on div "Alle" at bounding box center [568, 185] width 870 height 9
type input "Alle"
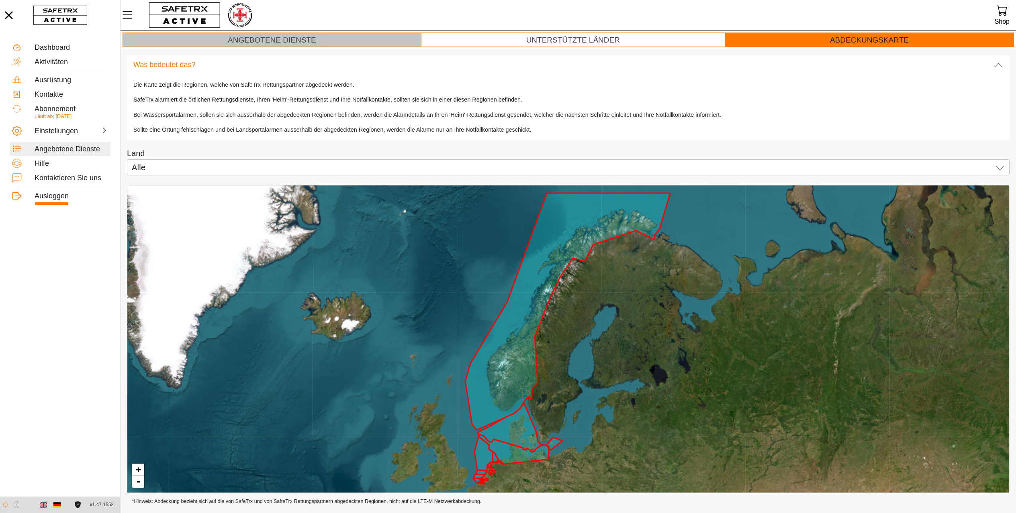
click at [302, 39] on div "Angebotene Dienste" at bounding box center [272, 40] width 88 height 9
